Goal: Navigation & Orientation: Find specific page/section

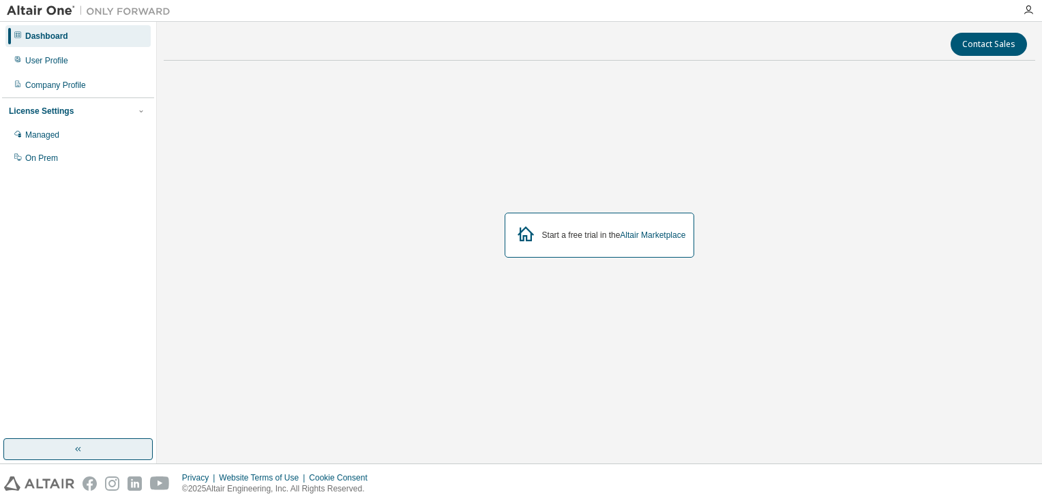
click at [78, 451] on icon "button" at bounding box center [78, 449] width 11 height 11
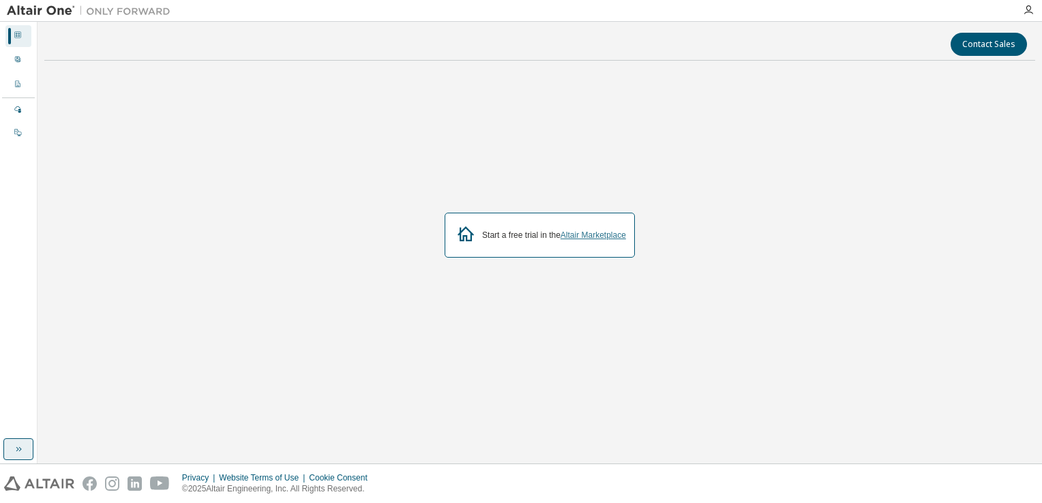
click at [588, 234] on link "Altair Marketplace" at bounding box center [592, 235] width 65 height 10
